Goal: Download file/media

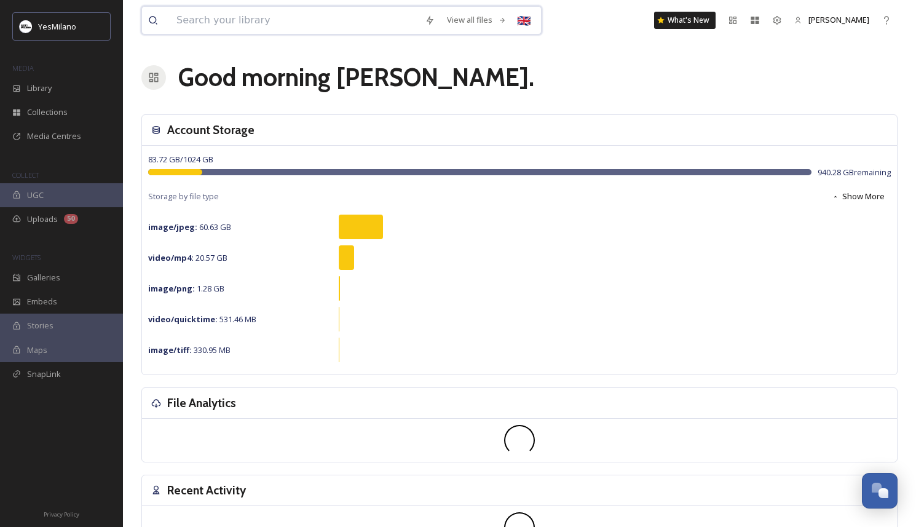
click at [306, 19] on input at bounding box center [294, 20] width 248 height 27
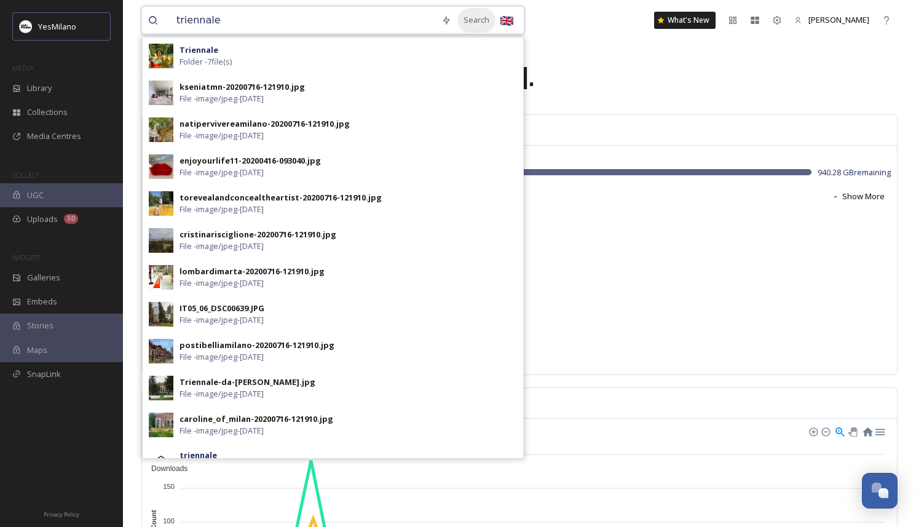
type input "triennale"
click at [464, 23] on div "Search" at bounding box center [477, 20] width 38 height 24
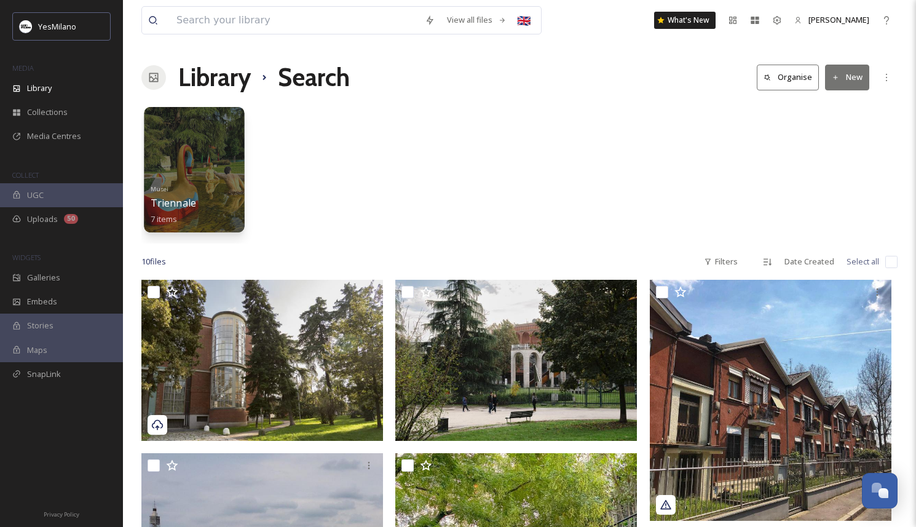
click at [189, 210] on div "Musei Triennale 7 items" at bounding box center [195, 203] width 88 height 46
click at [189, 178] on div at bounding box center [194, 169] width 100 height 125
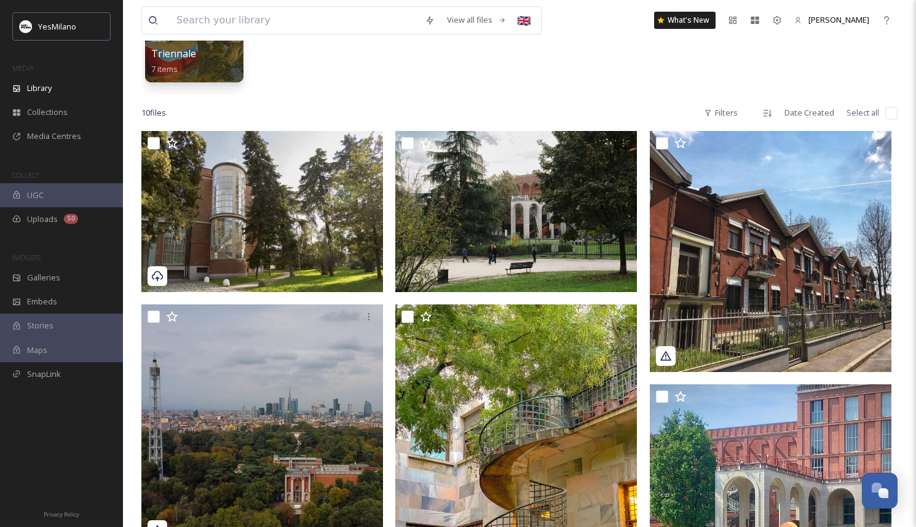
scroll to position [163, 0]
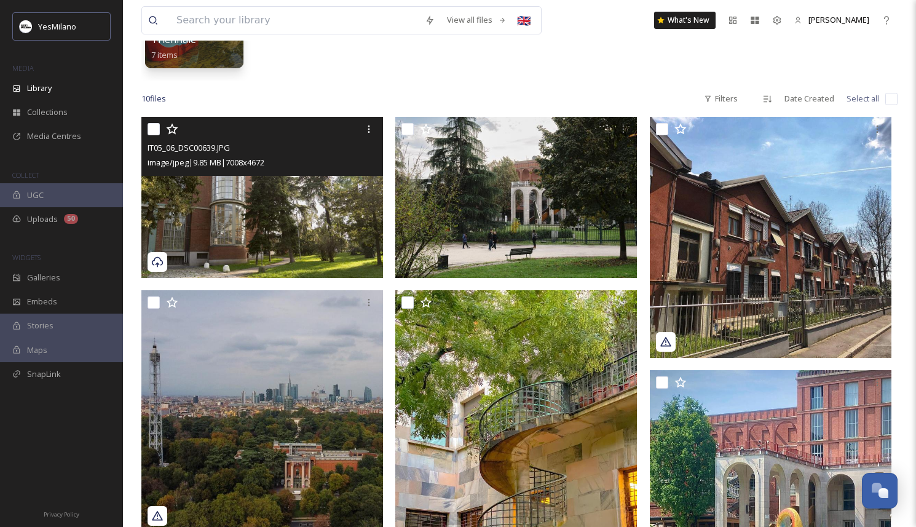
click at [211, 199] on img at bounding box center [262, 197] width 242 height 161
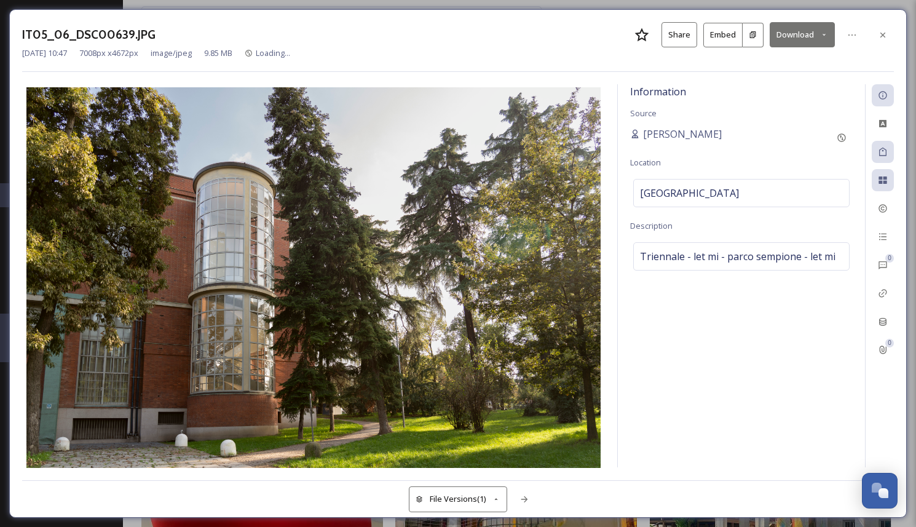
click at [822, 33] on icon at bounding box center [824, 35] width 8 height 8
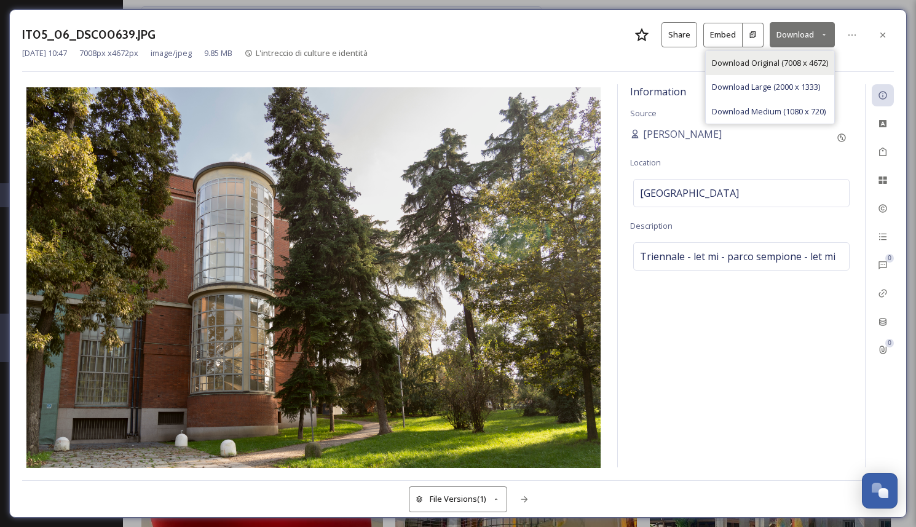
click at [819, 51] on div "Download Original (7008 x 4672)" at bounding box center [770, 63] width 129 height 24
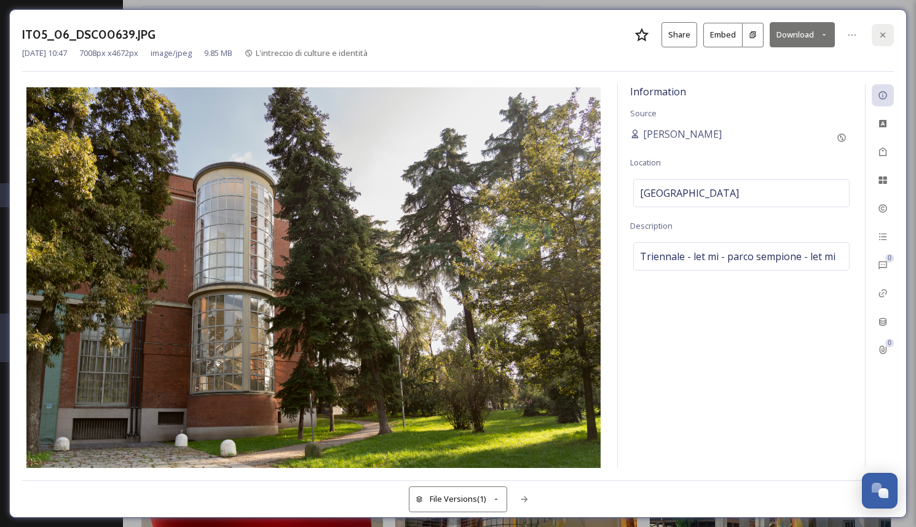
click at [879, 38] on icon at bounding box center [883, 35] width 10 height 10
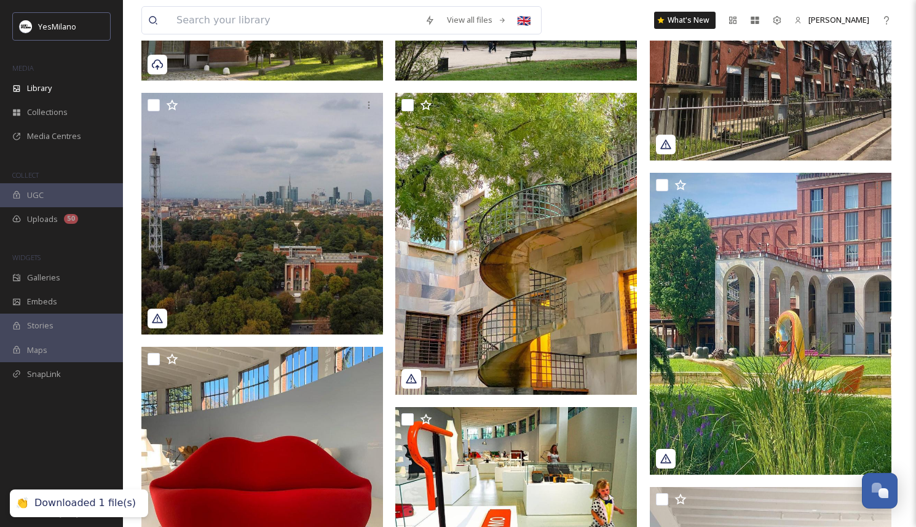
click at [644, 378] on div "IT05_06_DSC00639.JPG image/jpeg | 9.85 MB | 7008 x 4672" at bounding box center [519, 391] width 756 height 944
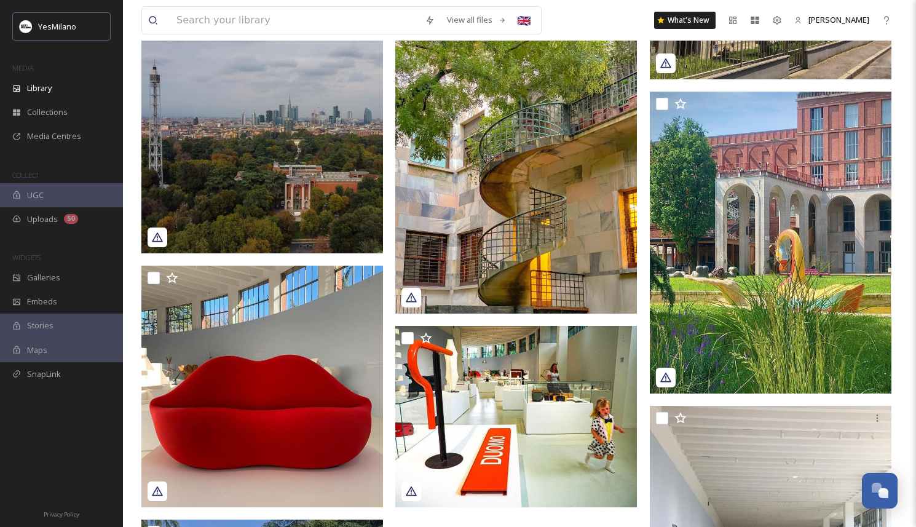
scroll to position [430, 0]
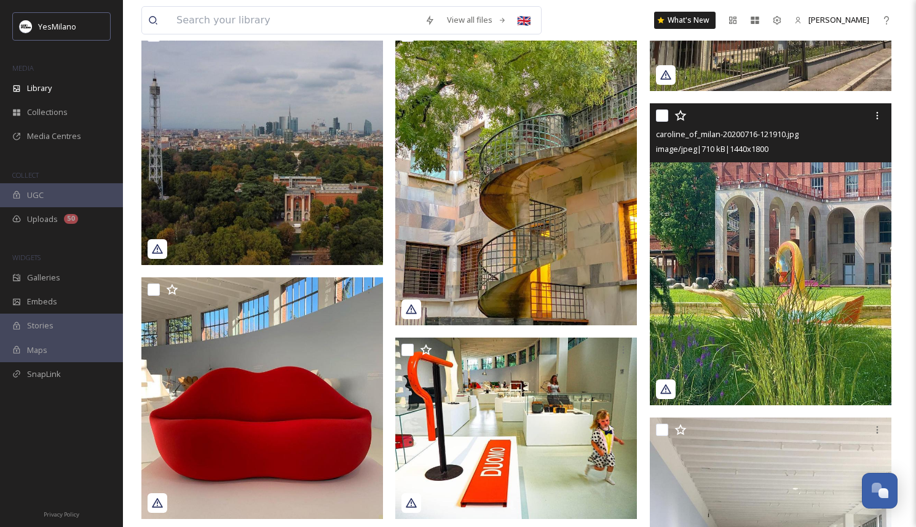
click at [748, 295] on img at bounding box center [771, 254] width 242 height 302
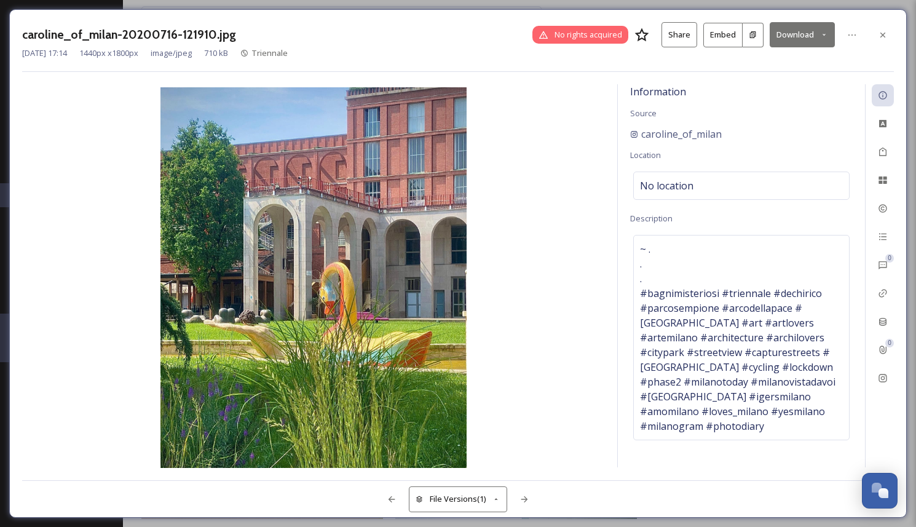
click at [793, 31] on button "Download" at bounding box center [802, 34] width 65 height 25
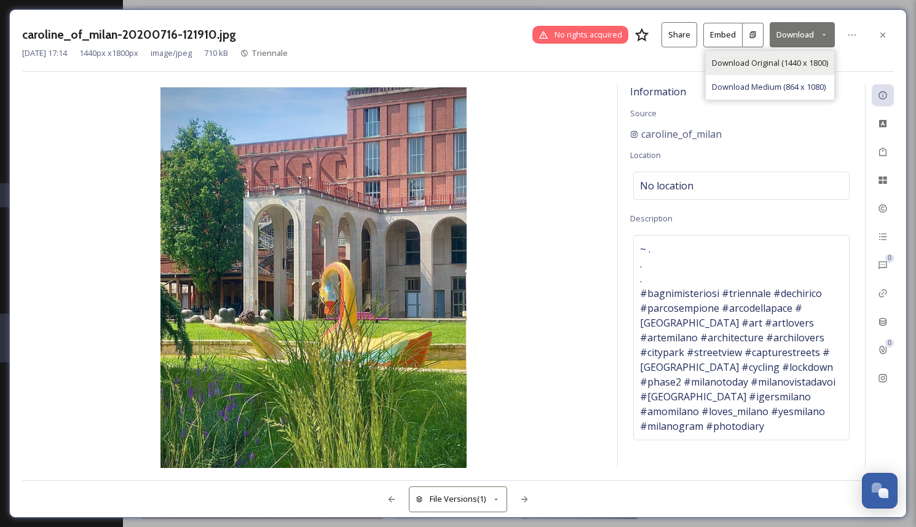
click at [791, 58] on span "Download Original (1440 x 1800)" at bounding box center [770, 63] width 116 height 12
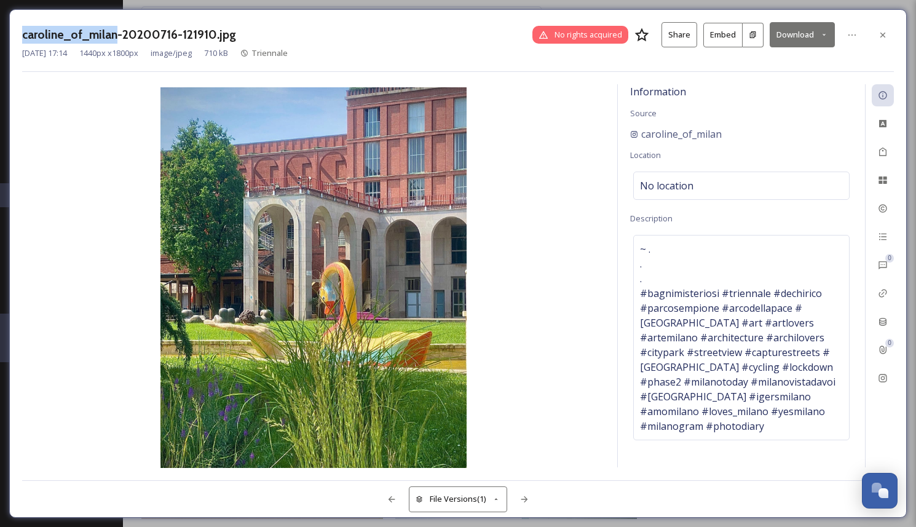
drag, startPoint x: 23, startPoint y: 34, endPoint x: 114, endPoint y: 39, distance: 91.2
click at [114, 39] on h3 "caroline_of_milan-20200716-121910.jpg" at bounding box center [129, 35] width 214 height 18
copy h3 "caroline_of_milan"
click at [882, 38] on icon at bounding box center [883, 35] width 10 height 10
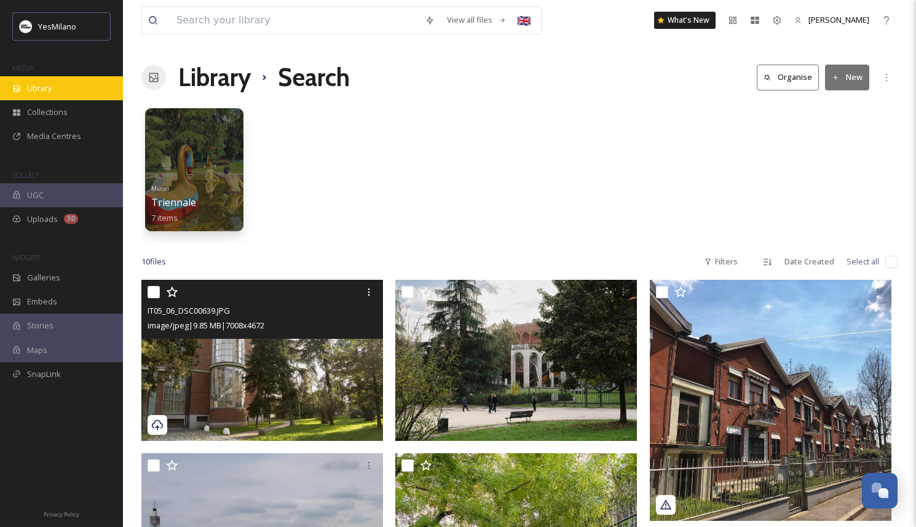
click at [29, 90] on span "Library" at bounding box center [39, 88] width 25 height 12
